Goal: Entertainment & Leisure: Consume media (video, audio)

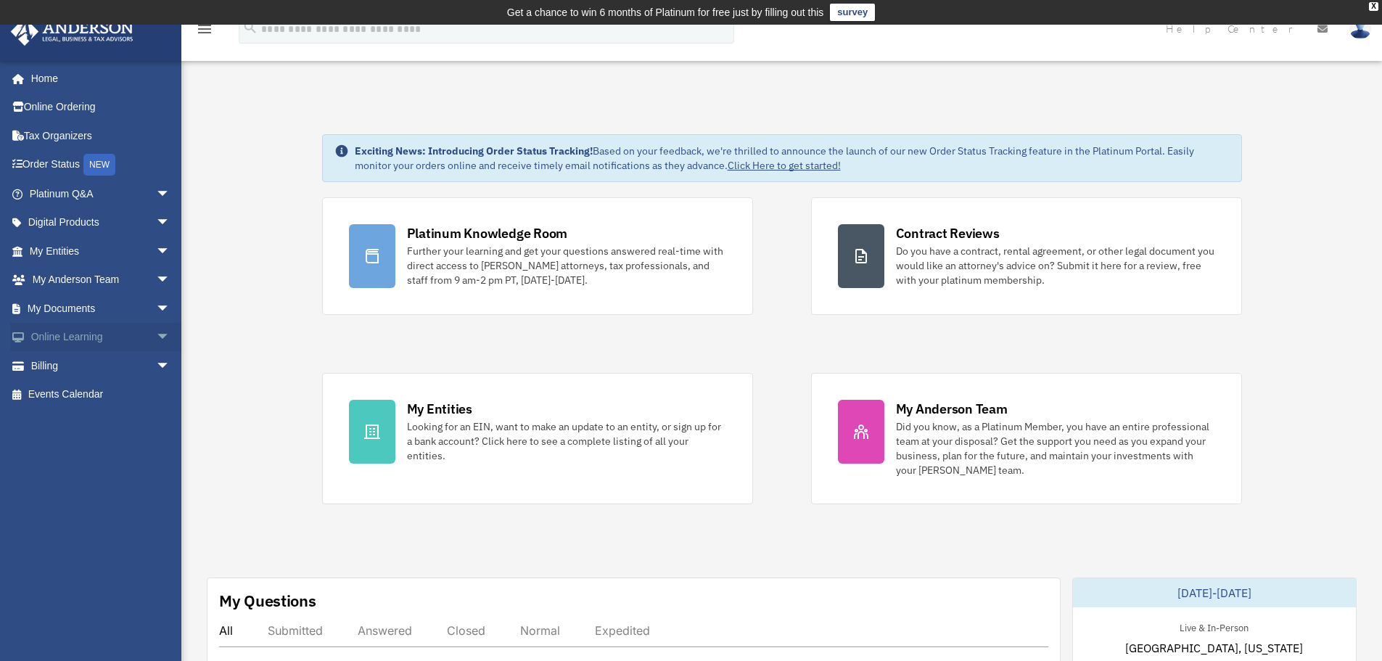
click at [156, 337] on span "arrow_drop_down" at bounding box center [170, 338] width 29 height 30
click at [79, 391] on link "Video Training" at bounding box center [106, 394] width 172 height 29
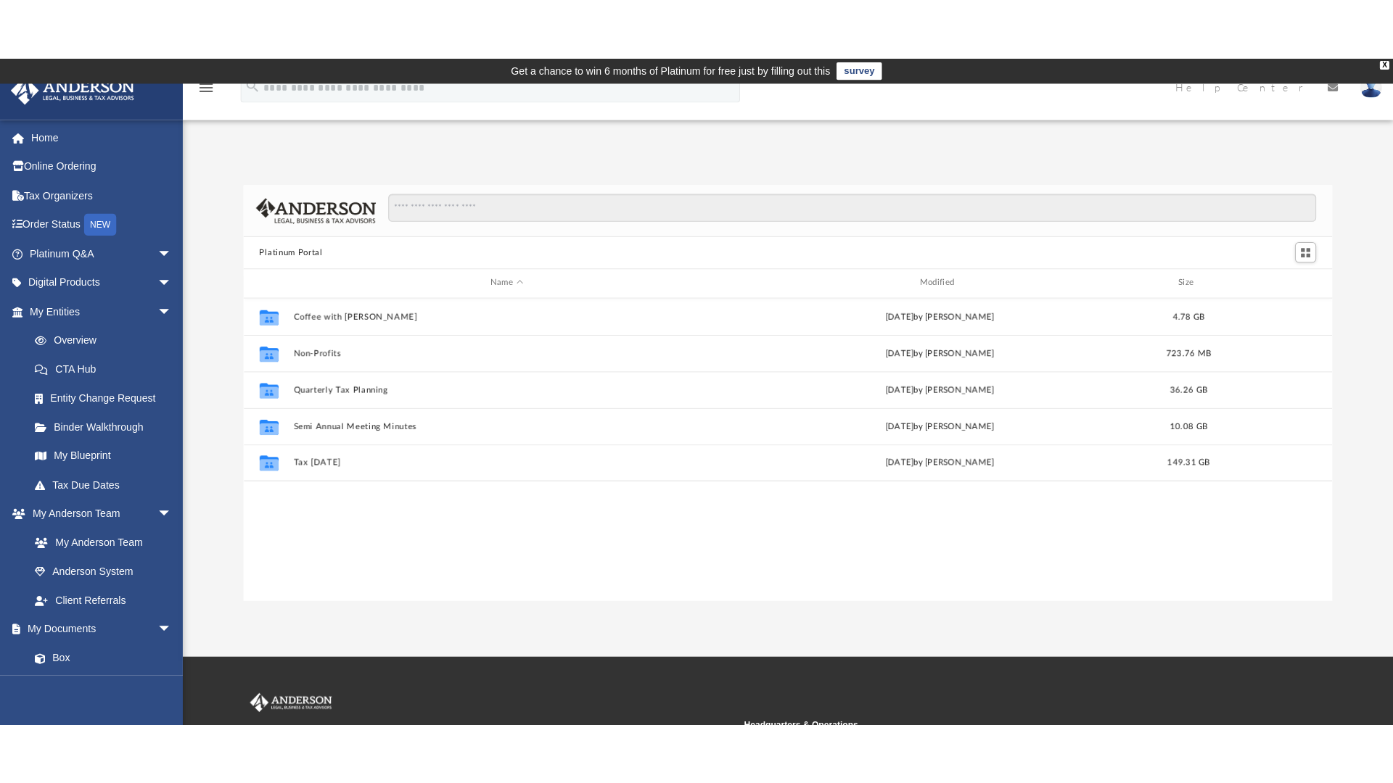
scroll to position [319, 1069]
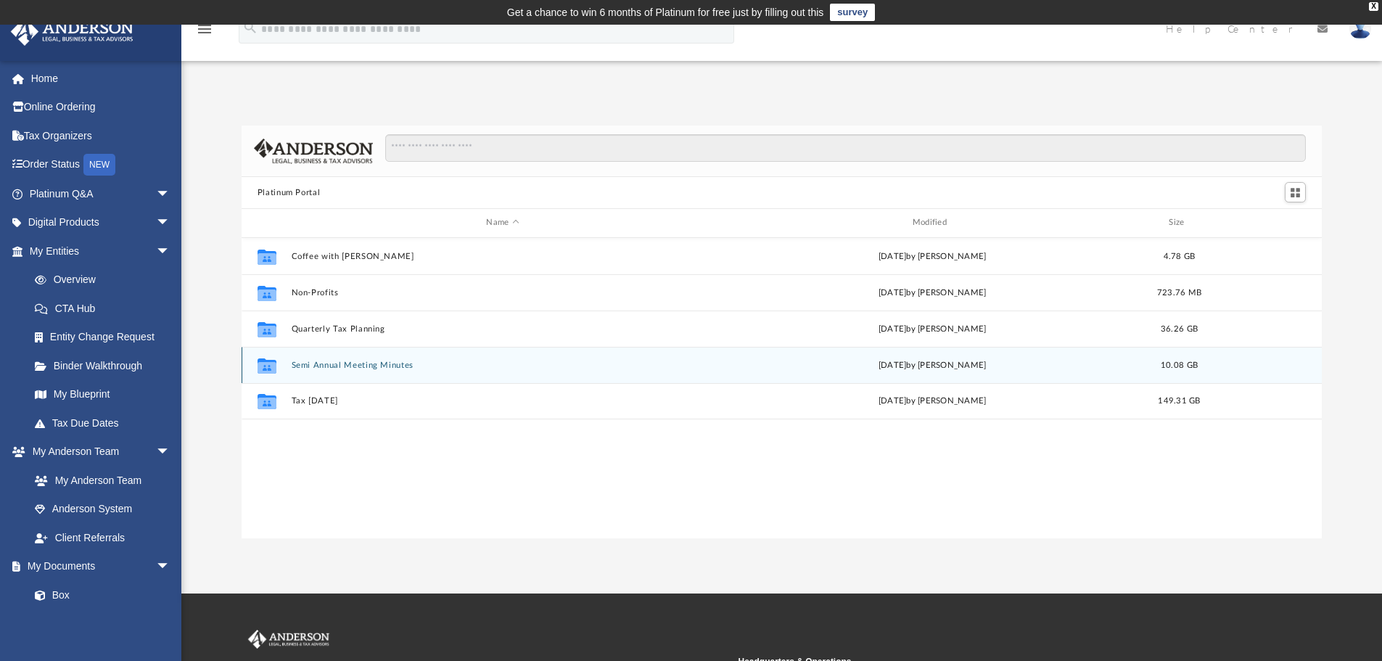
click at [316, 367] on button "Semi Annual Meeting Minutes" at bounding box center [502, 365] width 423 height 9
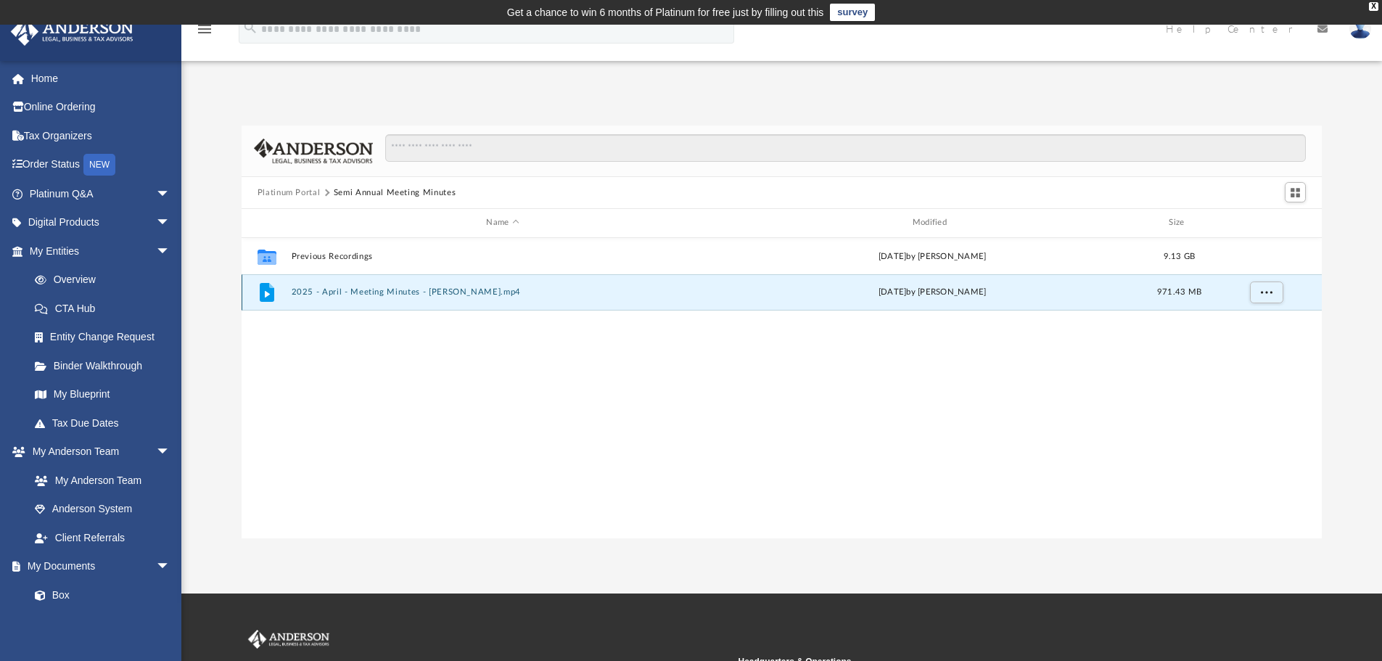
click at [310, 292] on button "2025 - April - Meeting Minutes - [PERSON_NAME].mp4" at bounding box center [502, 291] width 423 height 9
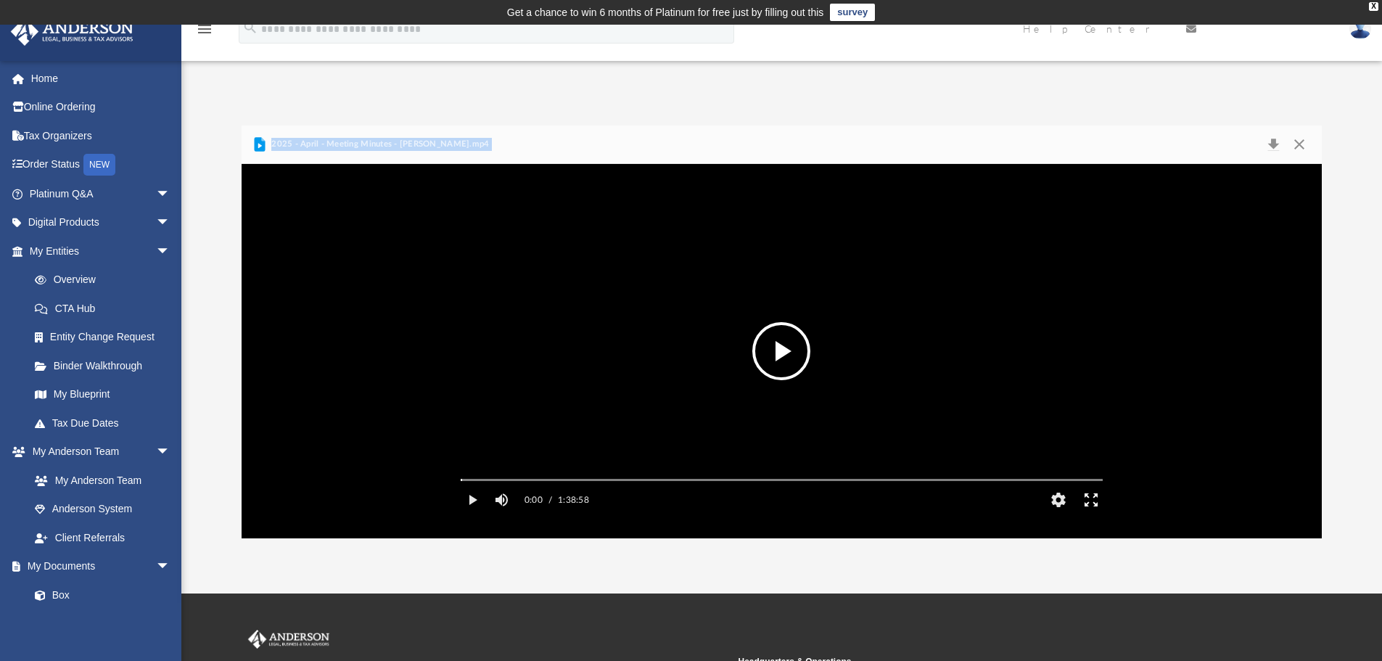
click at [1089, 514] on button "Enter fullscreen" at bounding box center [1090, 499] width 33 height 29
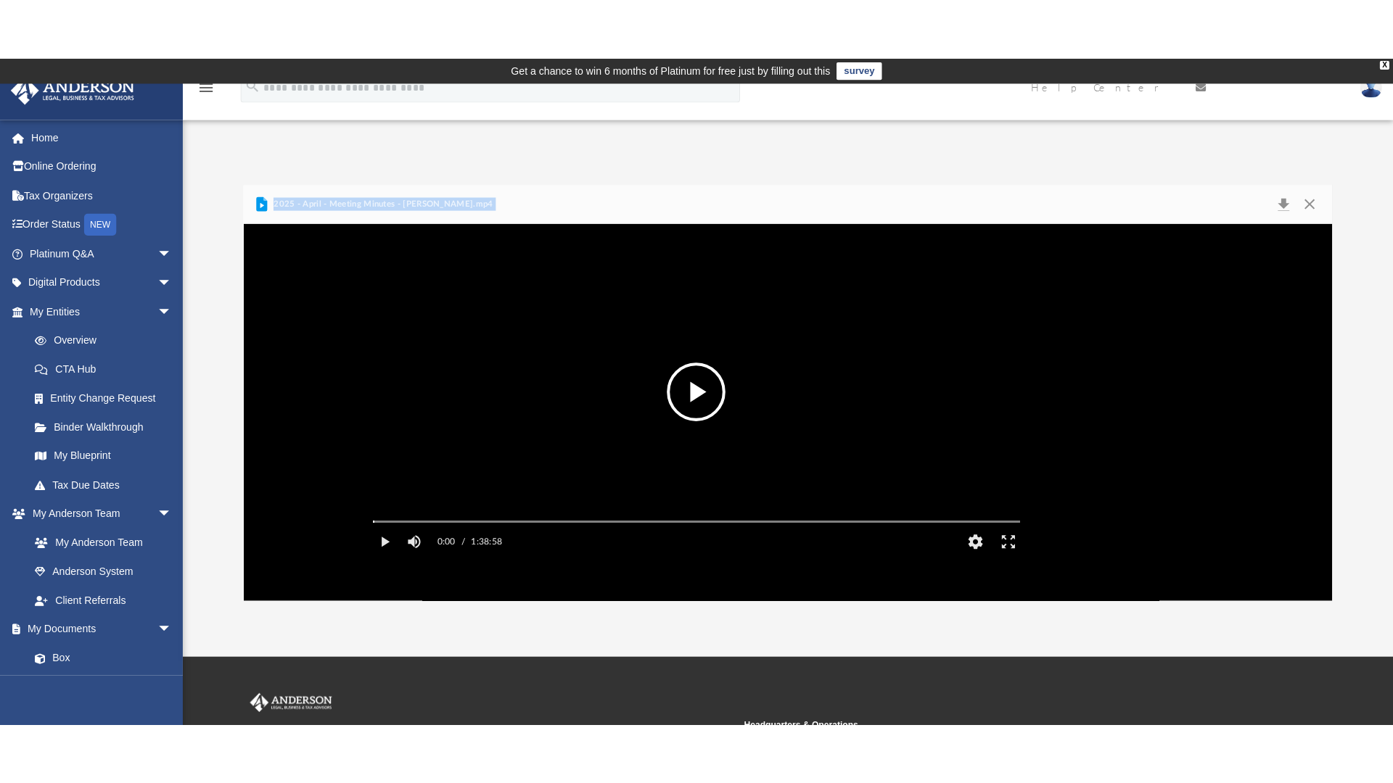
scroll to position [319, 1079]
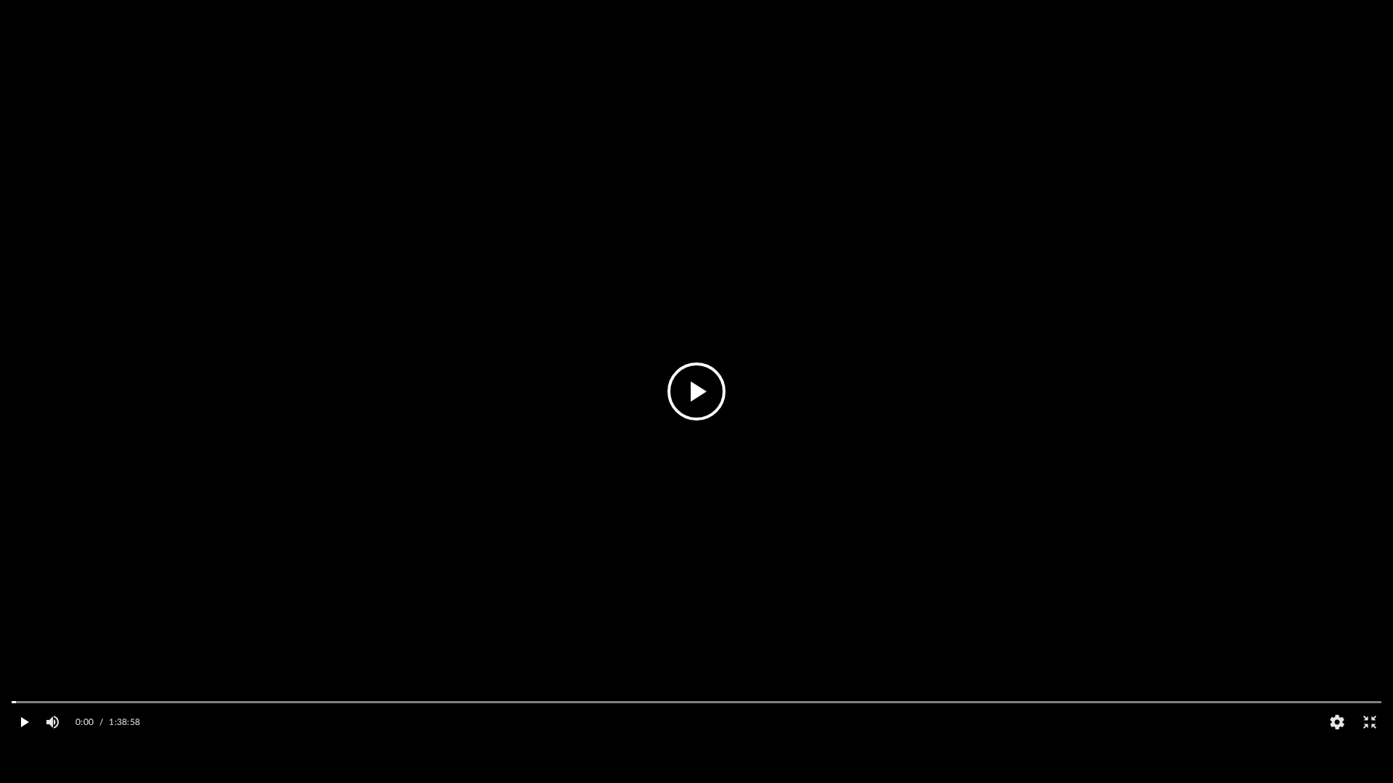
click at [25, 660] on button "Play" at bounding box center [23, 722] width 33 height 29
click at [804, 485] on video "File preview" at bounding box center [696, 392] width 1393 height 696
click at [610, 440] on video "File preview" at bounding box center [696, 392] width 1393 height 696
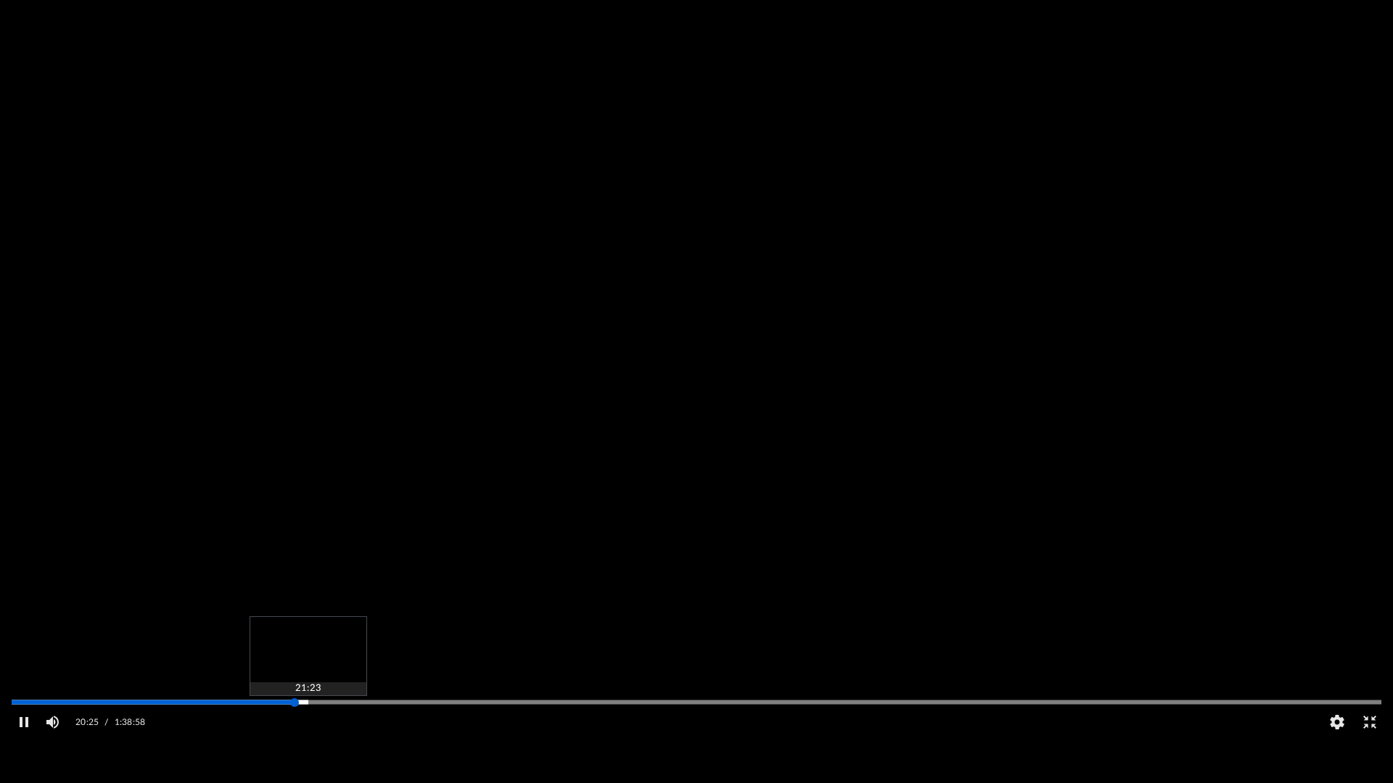
click at [308, 660] on div "Autoplay Disabled Speed Normal Quality Auto Subtitles/CC Off Audio Autoplay Dis…" at bounding box center [696, 391] width 1393 height 783
click at [323, 660] on div "Autoplay Disabled Speed Normal Quality Auto Subtitles/CC Off Audio Autoplay Dis…" at bounding box center [696, 391] width 1393 height 783
click at [365, 660] on div "Autoplay Disabled Speed Normal Quality Auto Subtitles/CC Off Audio Autoplay Dis…" at bounding box center [696, 391] width 1393 height 783
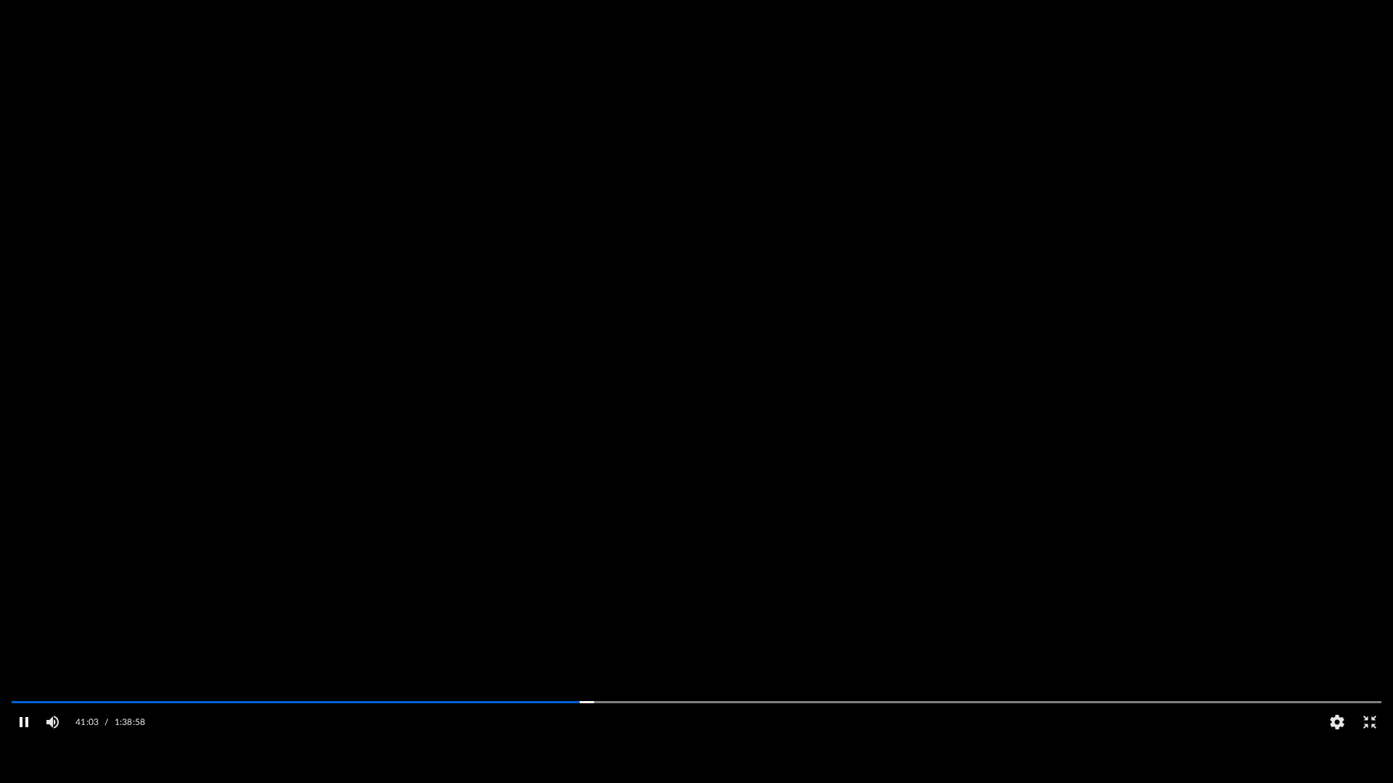
click at [24, 660] on button "Pause" at bounding box center [23, 722] width 33 height 29
click at [14, 619] on video "File preview" at bounding box center [696, 392] width 1393 height 696
click at [26, 660] on button "Pause" at bounding box center [23, 722] width 33 height 29
